Goal: Information Seeking & Learning: Find specific fact

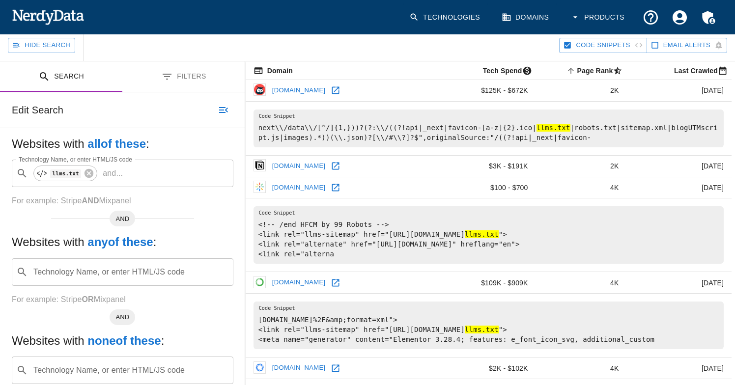
scroll to position [73, 0]
drag, startPoint x: 305, startPoint y: 339, endPoint x: 354, endPoint y: 336, distance: 49.2
click at [355, 336] on pre "[DOMAIN_NAME]%2F&amp;format=xml"> <link rel="llms-sitemap" href="[URL][DOMAIN_N…" at bounding box center [489, 325] width 470 height 48
copy pre "llms-sitemap"
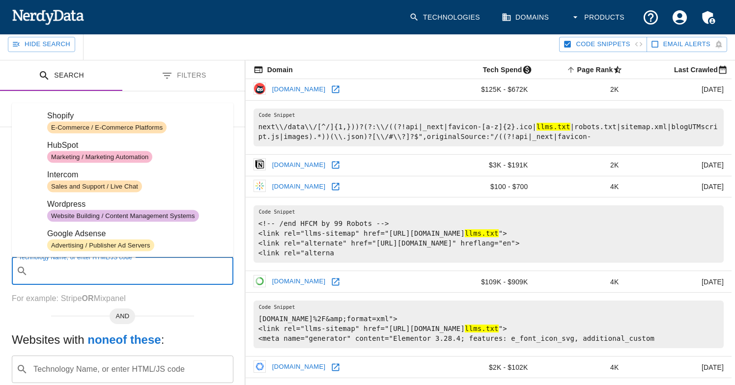
click at [127, 268] on input "Technology Name, or enter HTML/JS code" at bounding box center [130, 271] width 197 height 19
paste input "llms-sitemap"
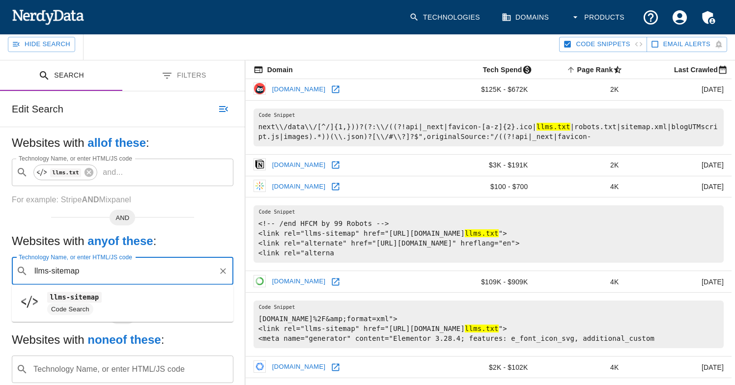
type input "llms-sitemap"
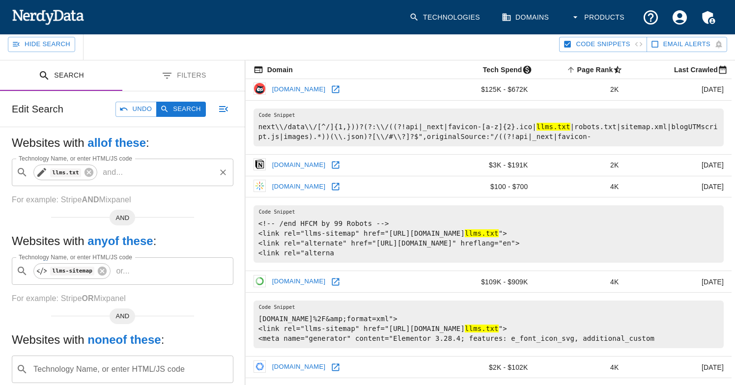
click at [42, 171] on icon at bounding box center [41, 172] width 9 height 9
type input "llms.txt"
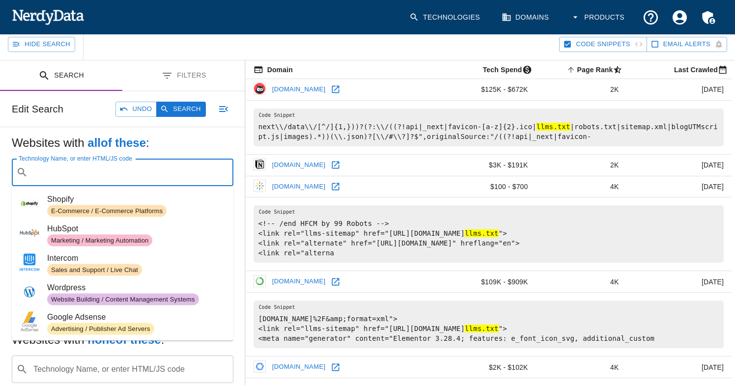
click at [227, 153] on div "Websites with all of these : Technology Name, or enter HTML/JS code ​ Technolog…" at bounding box center [123, 170] width 222 height 71
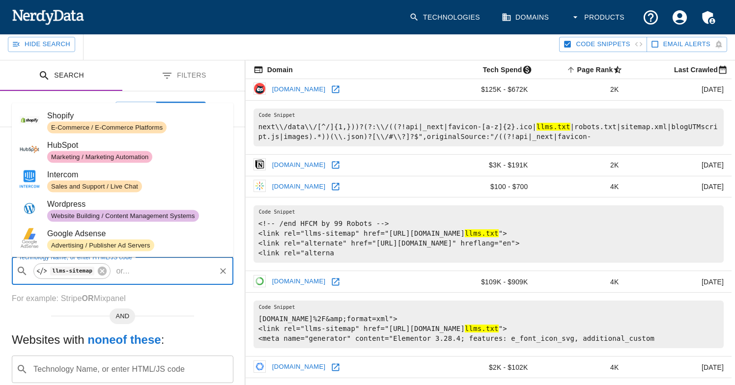
click at [180, 271] on input "Technology Name, or enter HTML/JS code" at bounding box center [174, 271] width 81 height 19
paste input "llms.txt"
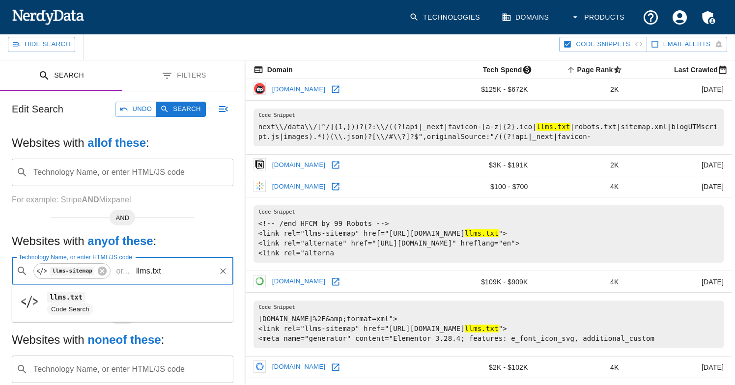
type input "llms.txt"
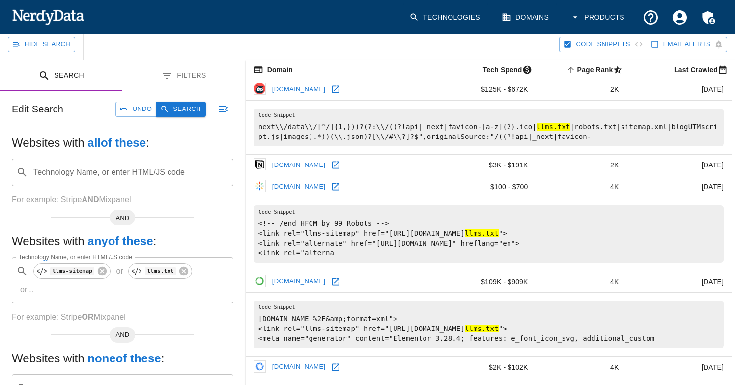
click at [182, 114] on button "Search" at bounding box center [180, 109] width 49 height 15
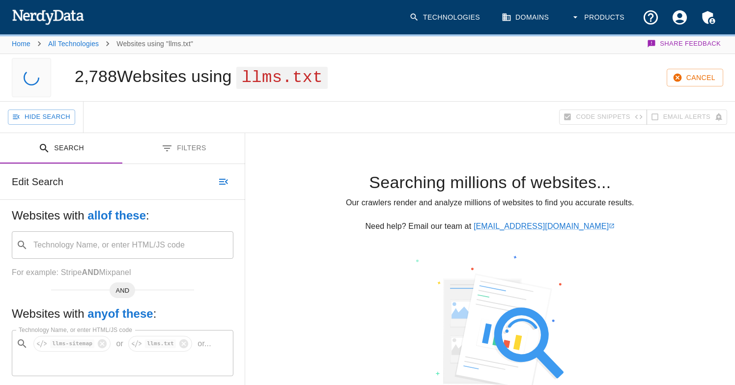
scroll to position [0, 0]
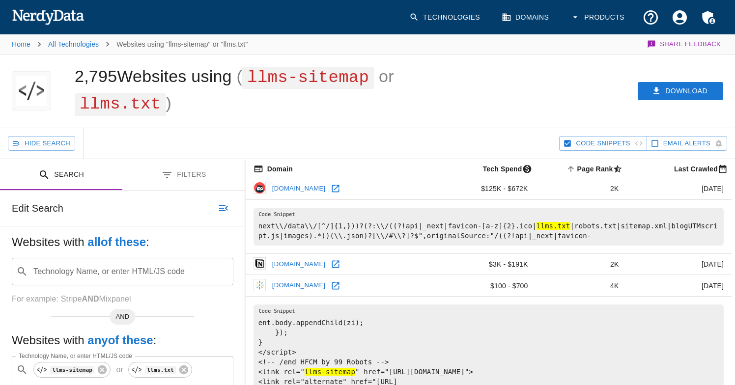
click at [308, 101] on div "2,795 Websites using ( llms-sitemap or llms.txt )" at bounding box center [231, 91] width 336 height 73
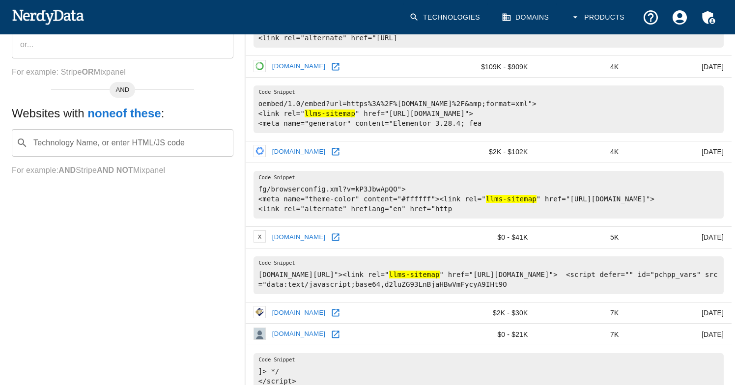
scroll to position [346, 0]
